Goal: Information Seeking & Learning: Learn about a topic

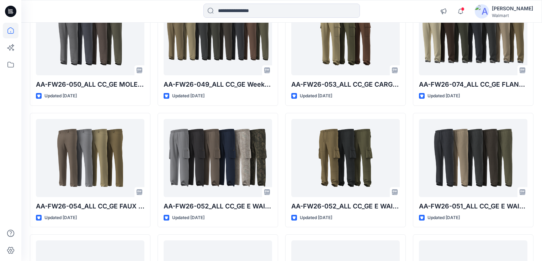
scroll to position [259, 0]
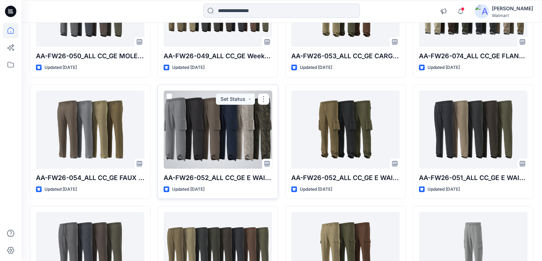
click at [205, 134] on div at bounding box center [218, 130] width 109 height 78
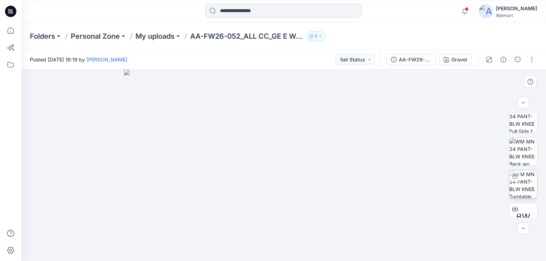
scroll to position [75, 0]
click at [523, 178] on img at bounding box center [524, 183] width 28 height 28
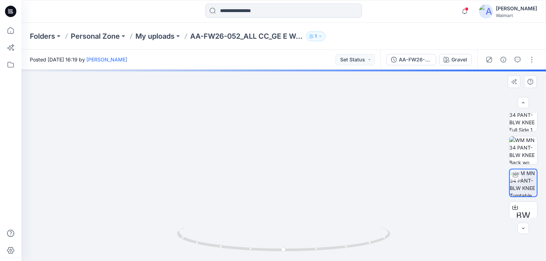
drag, startPoint x: 319, startPoint y: 198, endPoint x: 322, endPoint y: 131, distance: 67.3
click at [322, 131] on img at bounding box center [287, 26] width 599 height 470
drag, startPoint x: 328, startPoint y: 173, endPoint x: 317, endPoint y: 121, distance: 53.7
click at [317, 121] on img at bounding box center [279, -1] width 599 height 523
drag, startPoint x: 326, startPoint y: 161, endPoint x: 319, endPoint y: 127, distance: 34.0
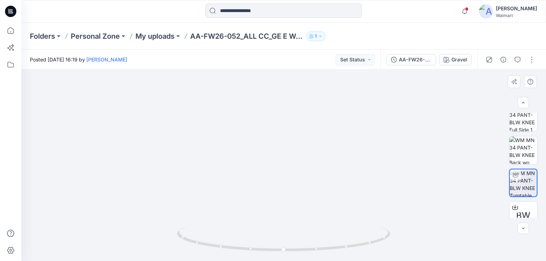
drag, startPoint x: 348, startPoint y: 160, endPoint x: 290, endPoint y: 192, distance: 66.4
drag, startPoint x: 370, startPoint y: 248, endPoint x: 225, endPoint y: 229, distance: 145.9
click at [225, 232] on icon at bounding box center [284, 240] width 215 height 27
drag, startPoint x: 343, startPoint y: 112, endPoint x: 387, endPoint y: 198, distance: 96.3
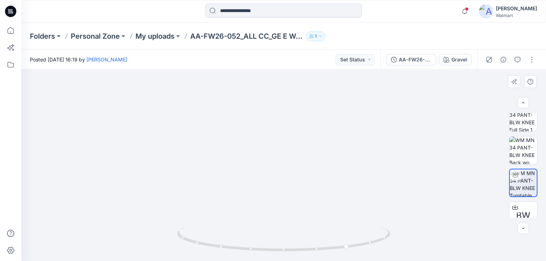
click at [387, 197] on img at bounding box center [296, 32] width 599 height 460
drag, startPoint x: 328, startPoint y: 110, endPoint x: 324, endPoint y: 146, distance: 36.2
click at [324, 146] on img at bounding box center [295, 42] width 599 height 439
drag, startPoint x: 370, startPoint y: 245, endPoint x: 318, endPoint y: 242, distance: 52.0
click at [318, 243] on icon at bounding box center [284, 240] width 215 height 27
